Goal: Task Accomplishment & Management: Complete application form

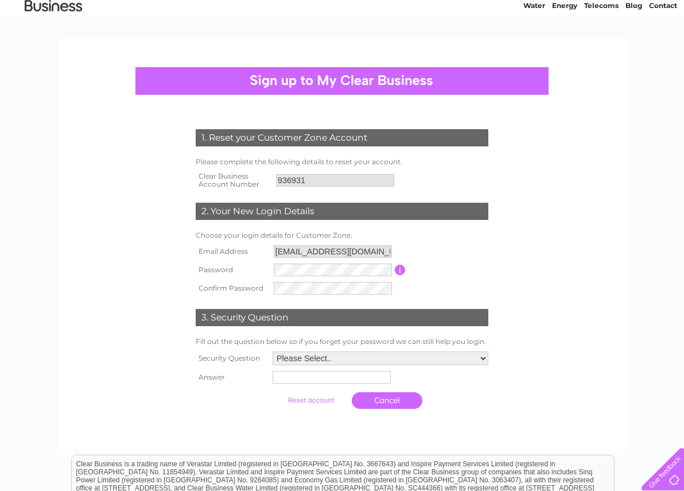
scroll to position [57, 0]
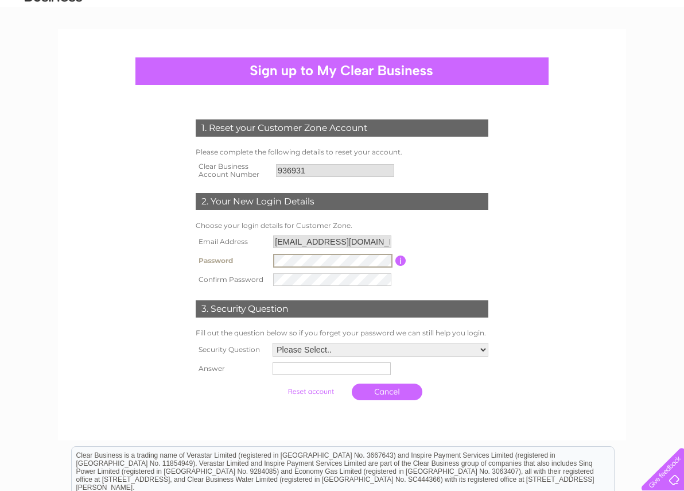
click at [220, 251] on tr "Password Password must be at least 6 characters long" at bounding box center [342, 261] width 298 height 20
click at [572, 265] on form "1. Reset your Customer Zone Account Please complete the following details to re…" at bounding box center [342, 262] width 546 height 332
click at [525, 277] on form "1. Reset your Customer Zone Account Please complete the following details to re…" at bounding box center [342, 262] width 546 height 332
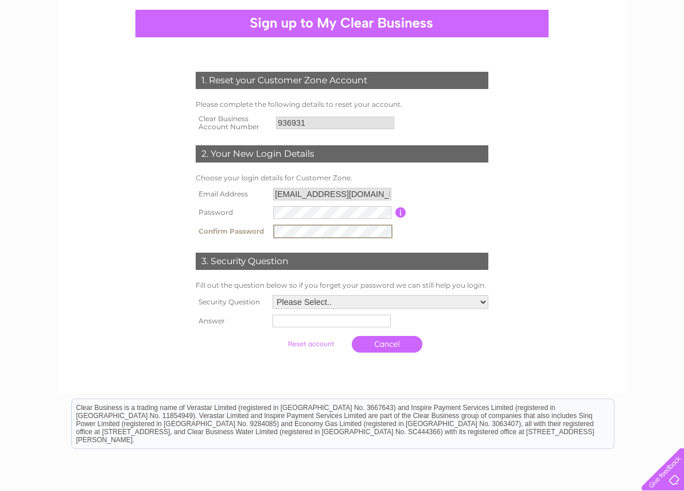
scroll to position [115, 0]
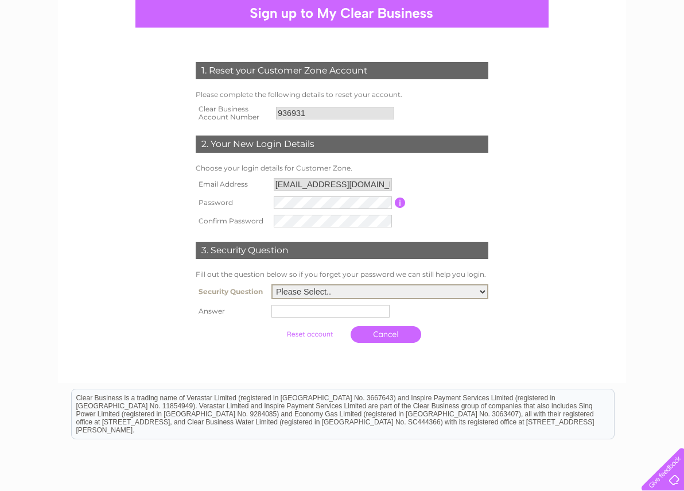
click at [360, 291] on select "Please Select.. In what town or city was your first job? In what town or city d…" at bounding box center [379, 291] width 217 height 15
select select "1"
click at [271, 285] on select "Please Select.. In what town or city was your first job? In what town or city d…" at bounding box center [379, 291] width 217 height 15
click at [311, 312] on input "text" at bounding box center [330, 311] width 118 height 13
type input "Glasgow"
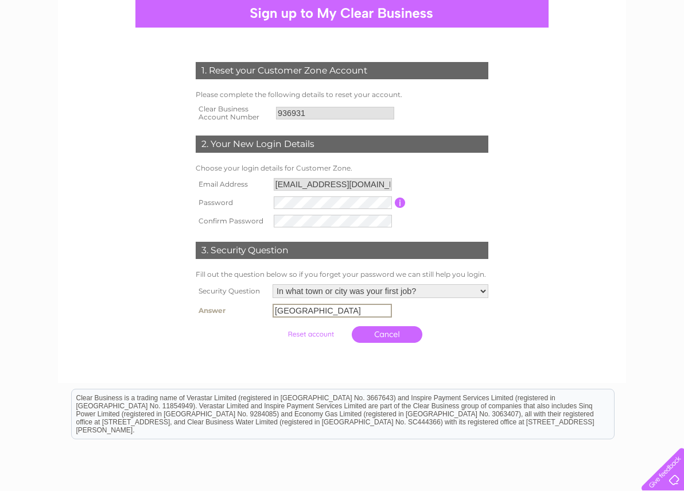
click at [316, 333] on input "submit" at bounding box center [311, 334] width 71 height 16
